Goal: Book appointment/travel/reservation

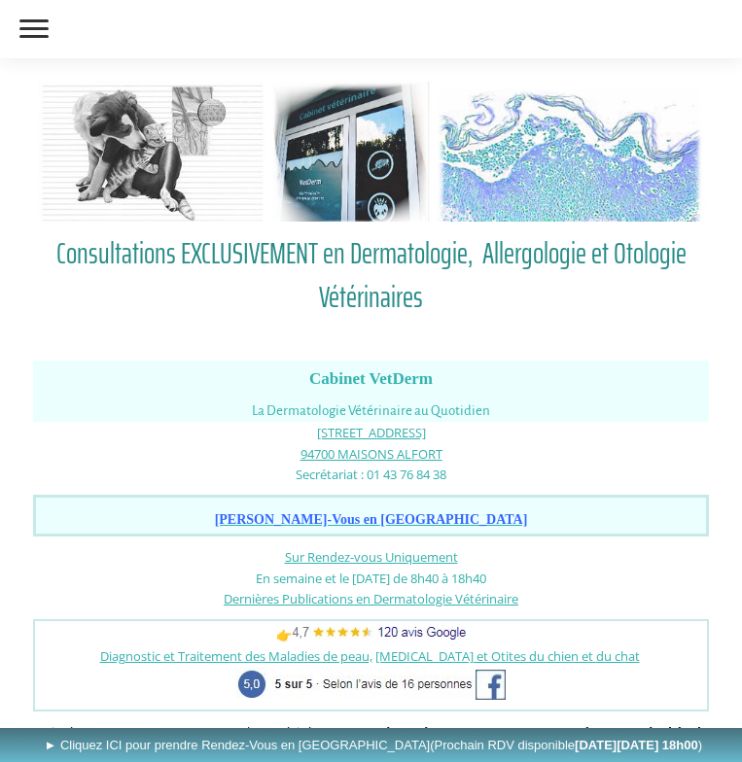
click at [0, 0] on link "Les Rendez-Vous au Cabinet VetDerm" at bounding box center [0, 0] width 0 height 0
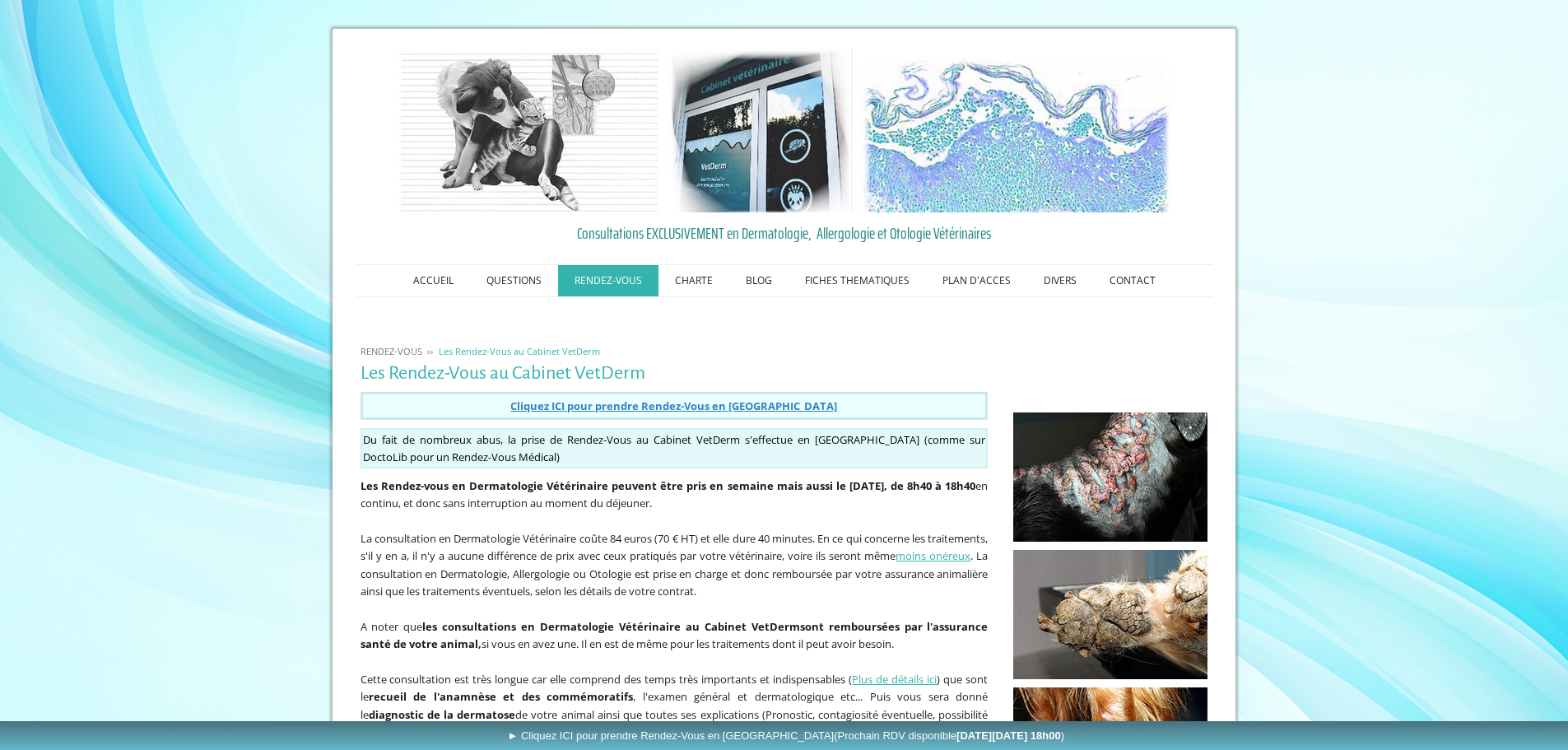
click at [584, 409] on span "Cliquez ICI pour prendre Rendez-Vous en [GEOGRAPHIC_DATA]" at bounding box center [674, 406] width 327 height 15
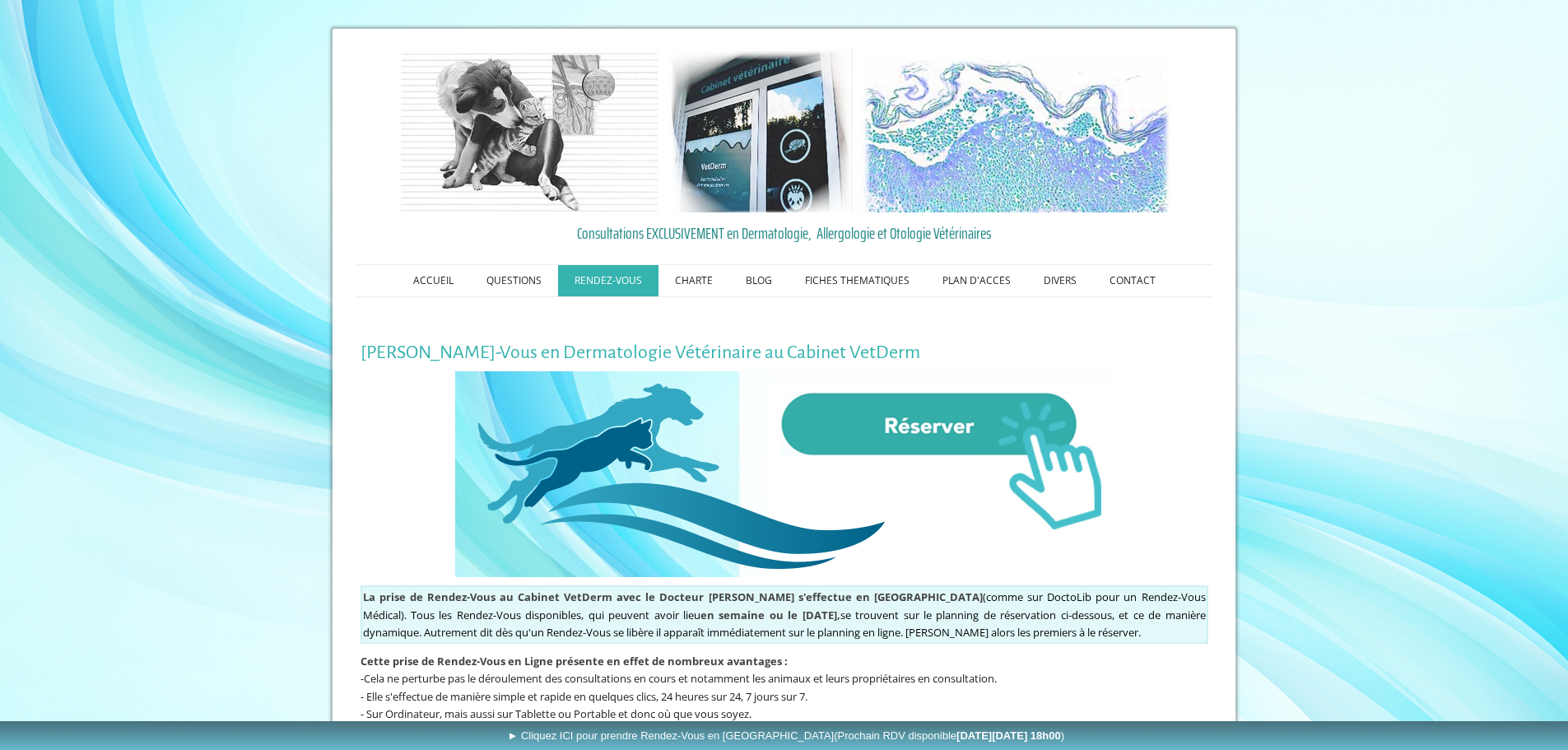
click at [937, 427] on img at bounding box center [785, 474] width 659 height 206
